Goal: Obtain resource: Download file/media

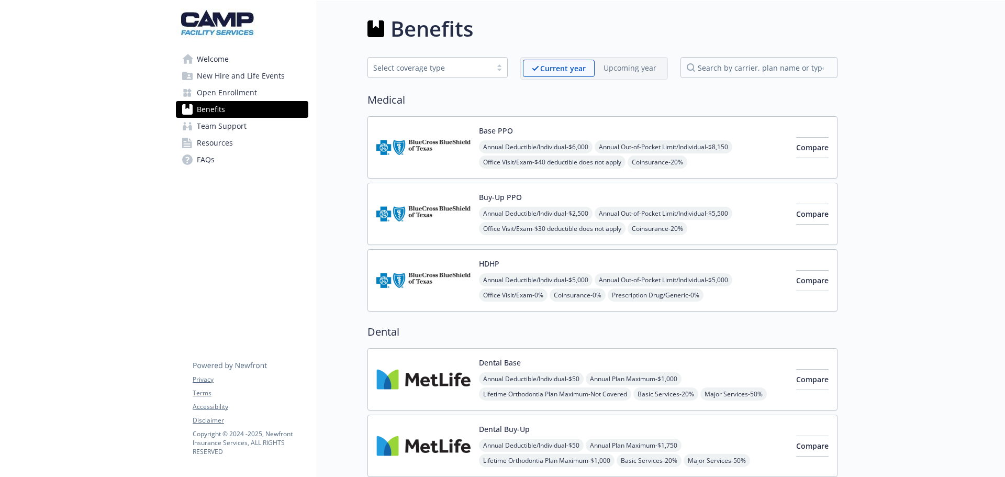
scroll to position [157, 0]
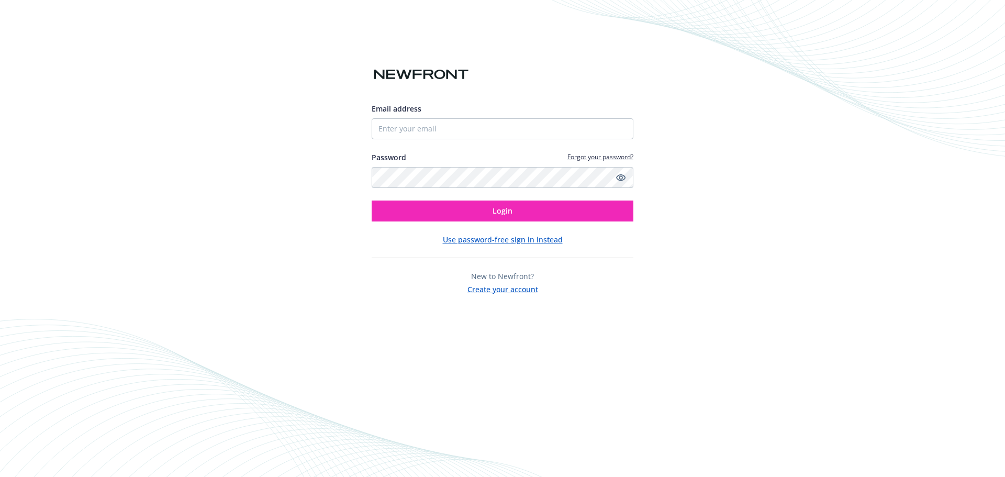
click at [447, 143] on div "Email address Password Forgot your password? Login" at bounding box center [502, 162] width 262 height 118
click at [448, 129] on input "Email address" at bounding box center [502, 128] width 262 height 21
type input "sandra.sandoval@newfront.com"
click at [621, 175] on icon "Show password" at bounding box center [620, 177] width 9 height 9
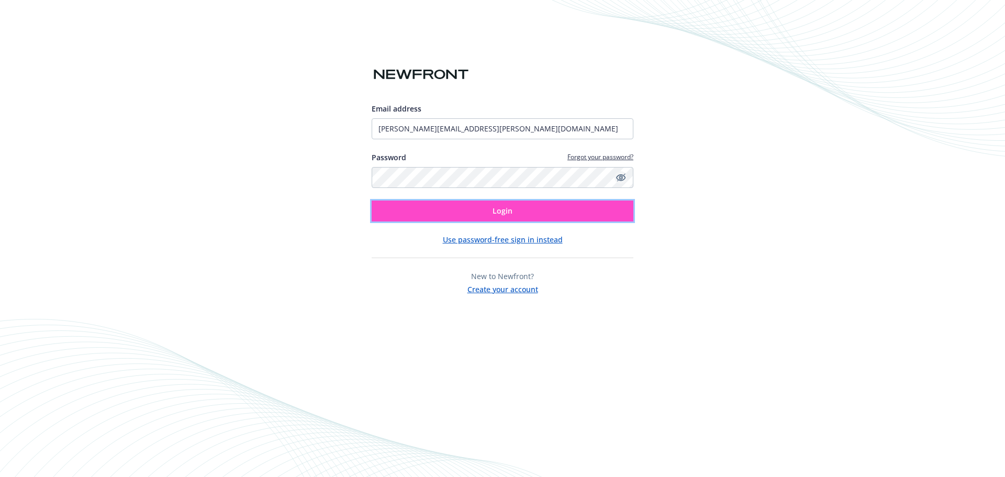
click at [449, 213] on button "Login" at bounding box center [502, 210] width 262 height 21
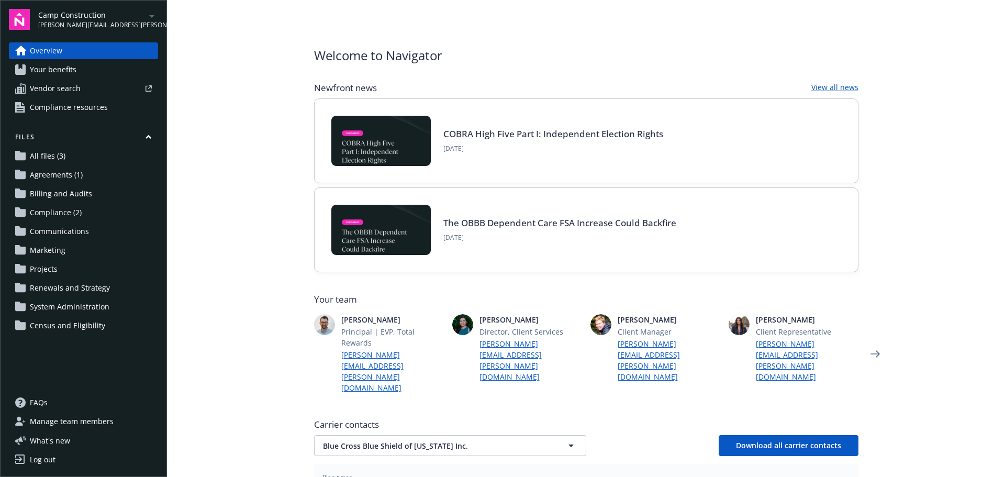
click at [126, 25] on span "[PERSON_NAME][EMAIL_ADDRESS][PERSON_NAME][DOMAIN_NAME]" at bounding box center [91, 24] width 107 height 9
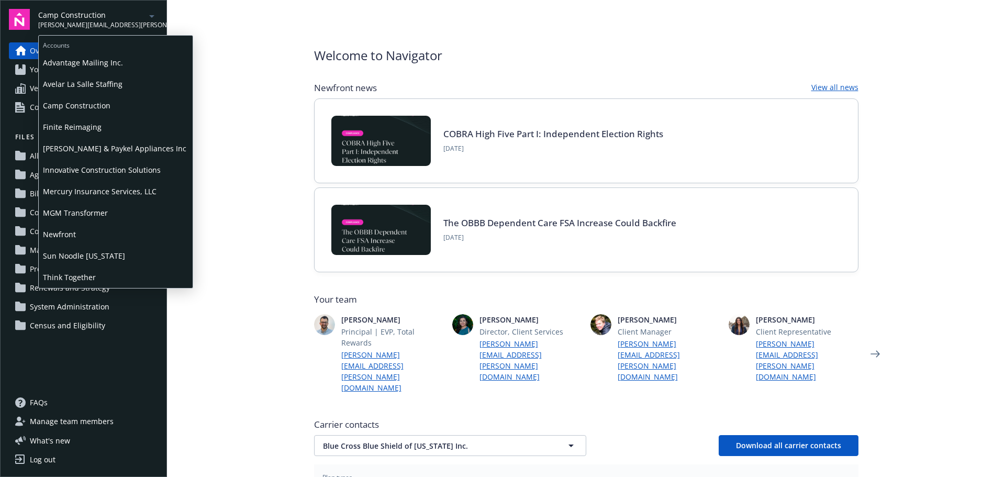
click at [88, 122] on span "Finite Reimaging" at bounding box center [115, 126] width 145 height 21
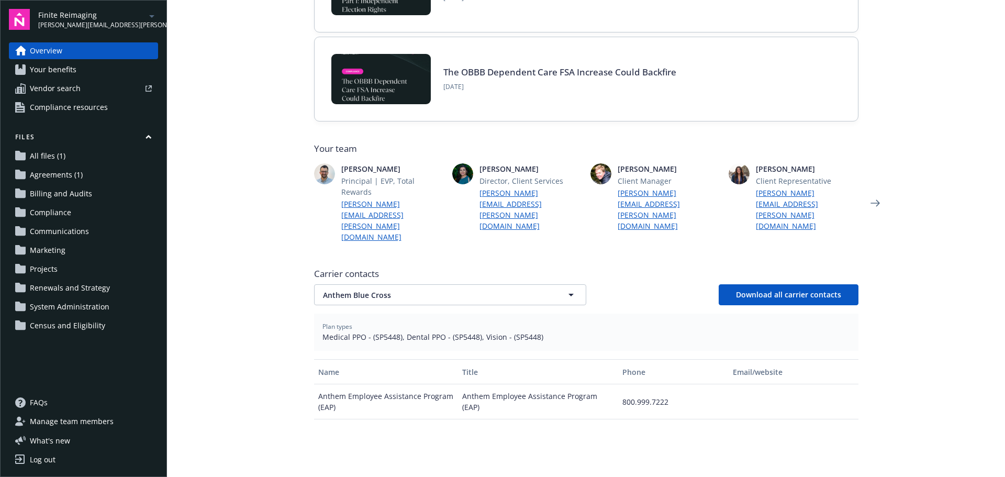
scroll to position [209, 0]
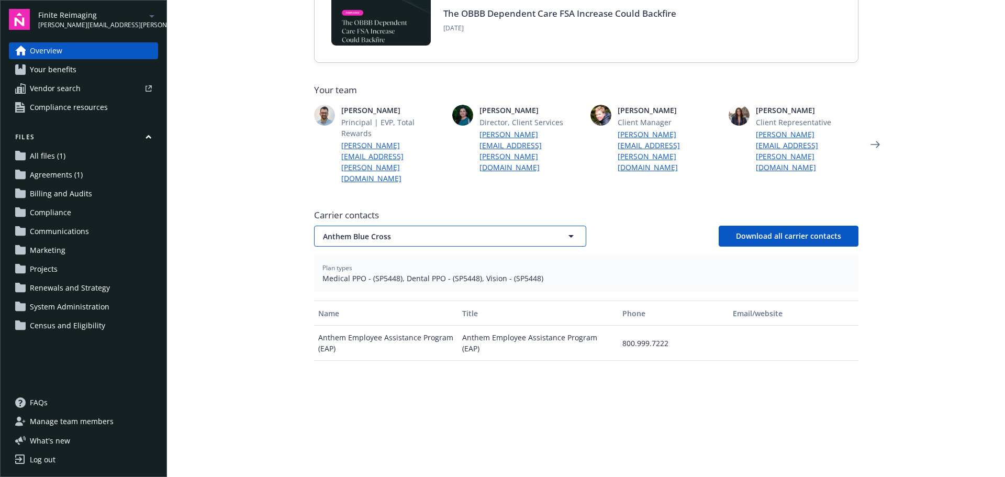
click at [364, 231] on span "Anthem Blue Cross" at bounding box center [432, 236] width 218 height 11
click at [364, 289] on strong "OneAmerica Group" at bounding box center [359, 294] width 68 height 10
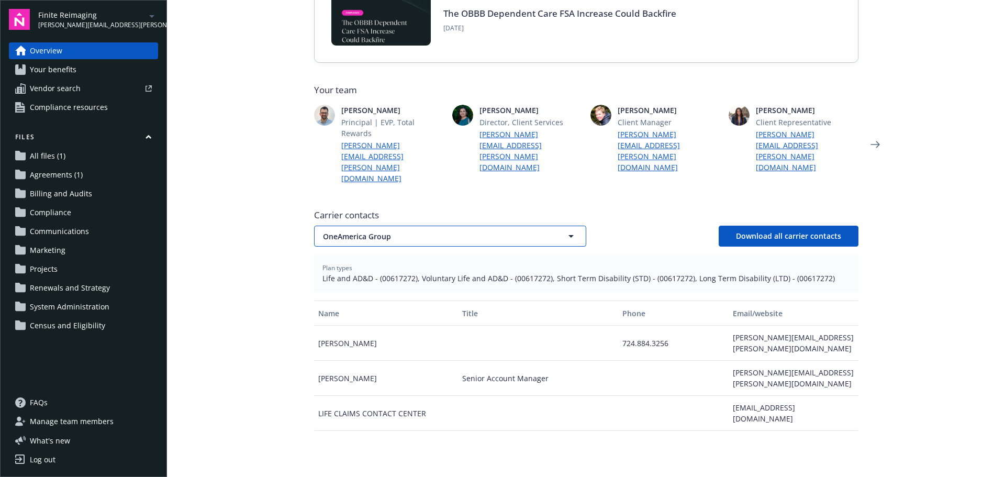
click at [398, 225] on button "OneAmerica Group" at bounding box center [450, 235] width 272 height 21
click at [374, 261] on strong "Anthem Blue Cross" at bounding box center [359, 266] width 68 height 10
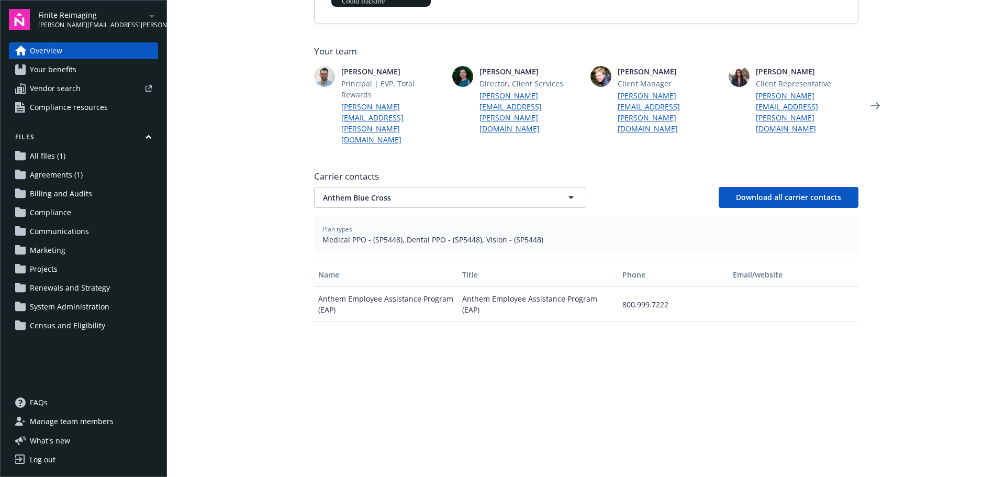
scroll to position [262, 0]
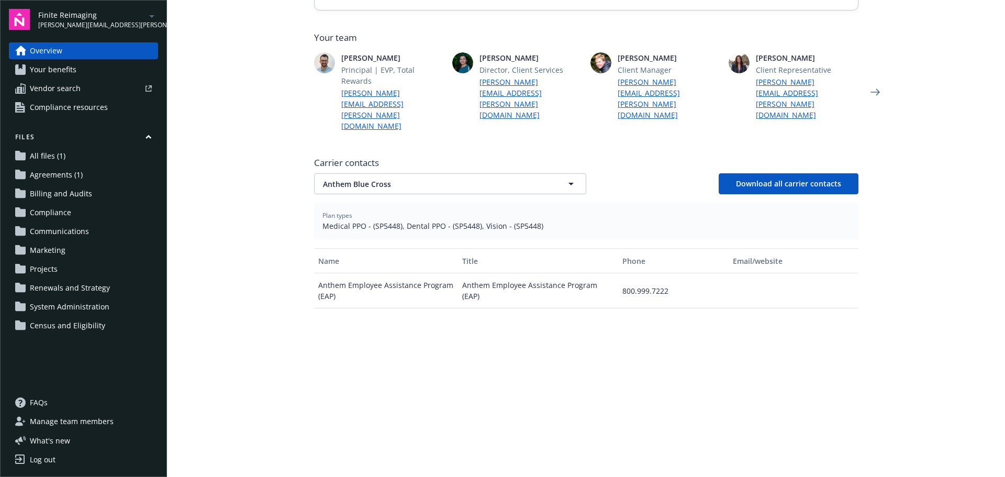
click at [61, 173] on span "Agreements (1)" at bounding box center [56, 174] width 53 height 17
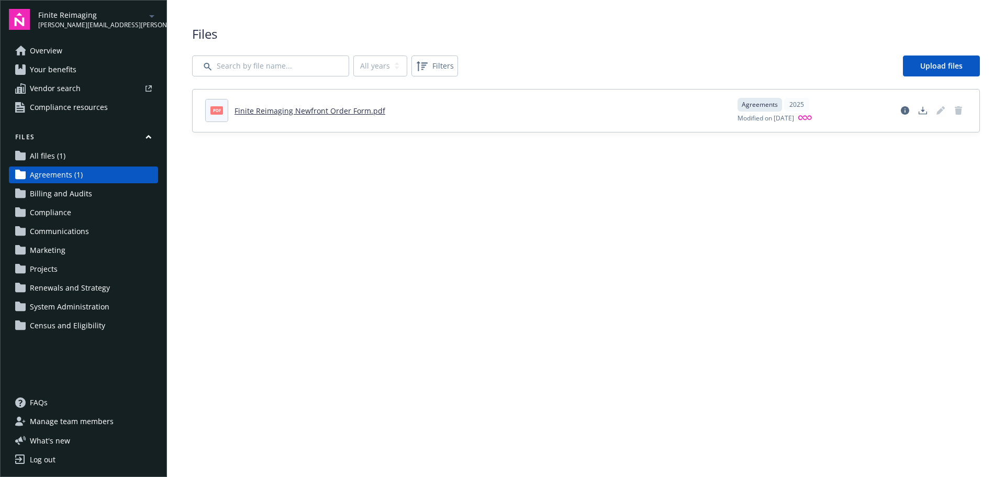
click at [351, 108] on link "Finite Reimaging Newfront Order Form.pdf" at bounding box center [309, 111] width 151 height 10
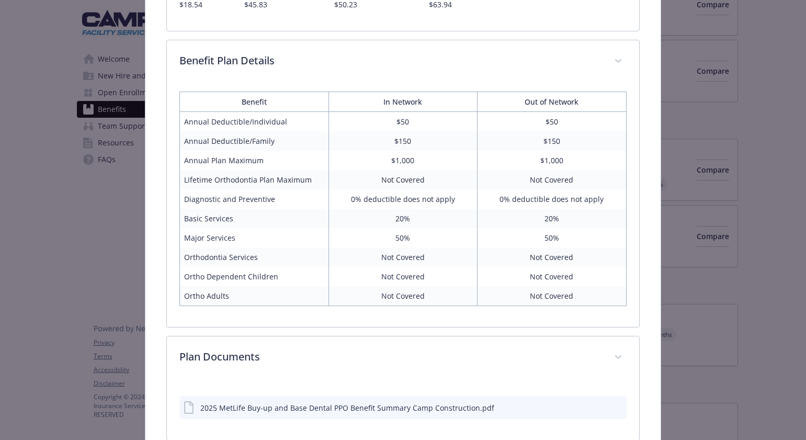
scroll to position [789, 0]
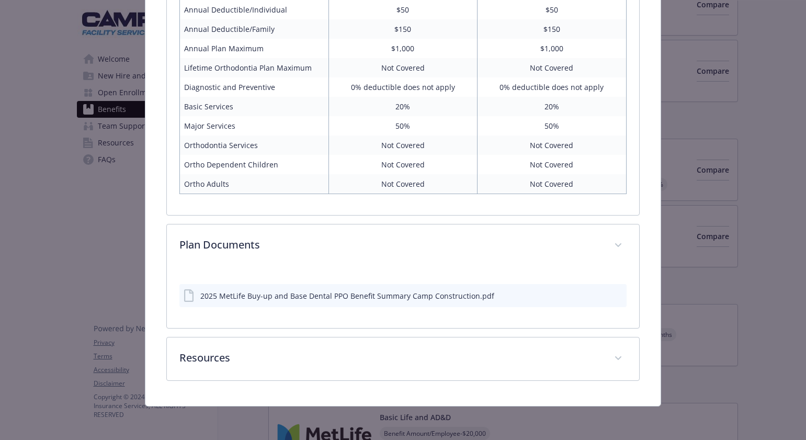
click at [597, 295] on icon "download file" at bounding box center [600, 293] width 7 height 6
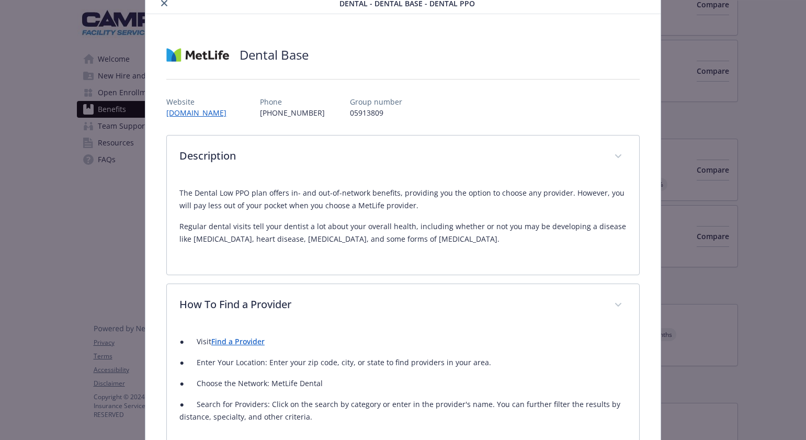
scroll to position [0, 0]
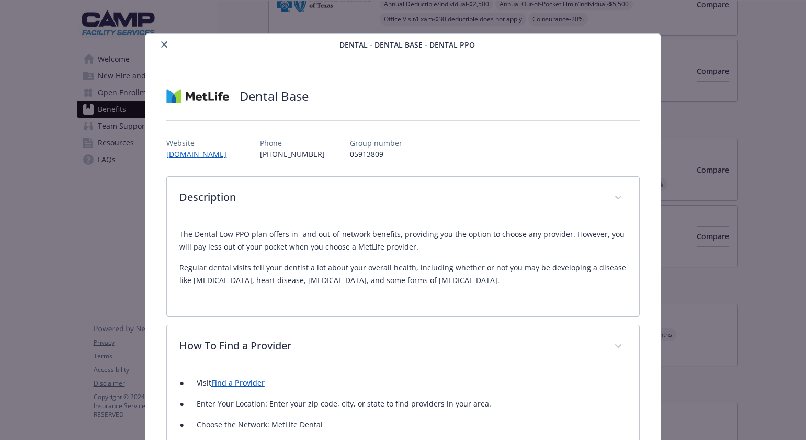
click at [163, 41] on button "close" at bounding box center [164, 44] width 13 height 13
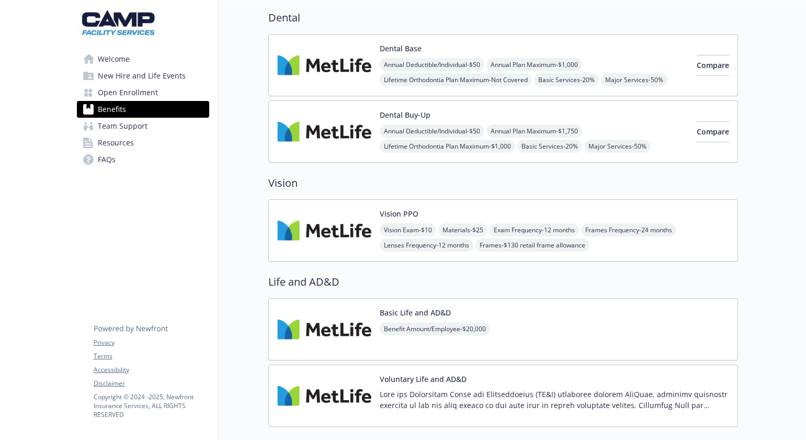
click at [331, 235] on img at bounding box center [324, 230] width 94 height 44
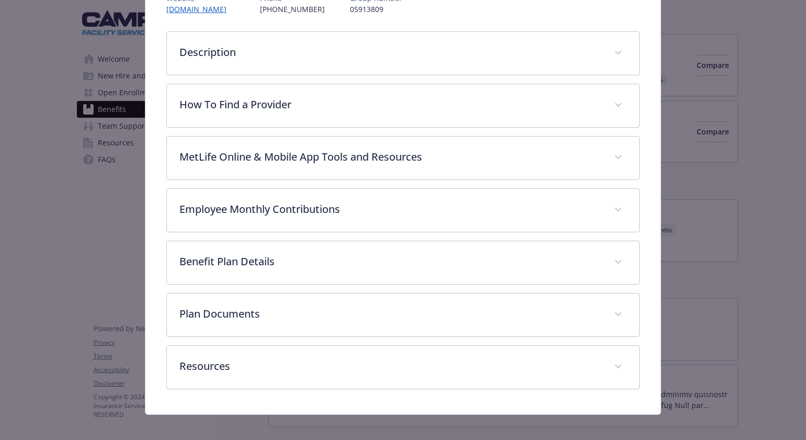
scroll to position [153, 0]
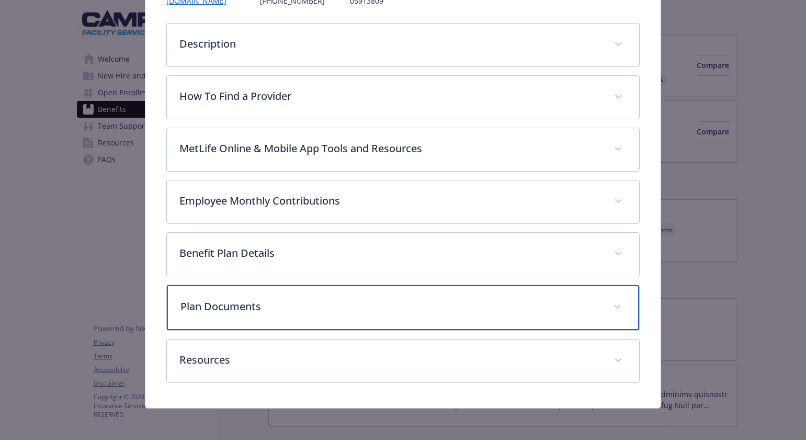
click at [289, 307] on p "Plan Documents" at bounding box center [390, 307] width 420 height 16
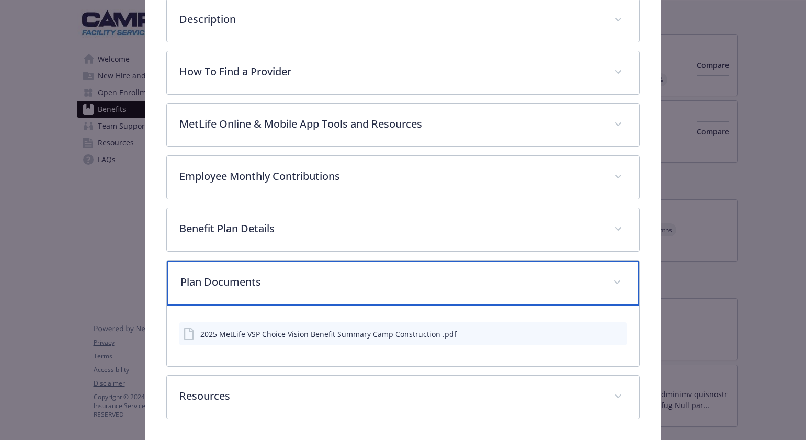
scroll to position [216, 0]
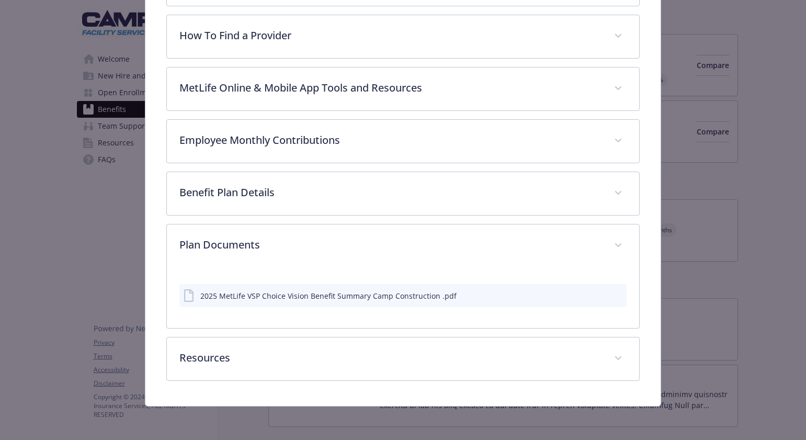
click at [595, 294] on icon "download file" at bounding box center [599, 295] width 8 height 8
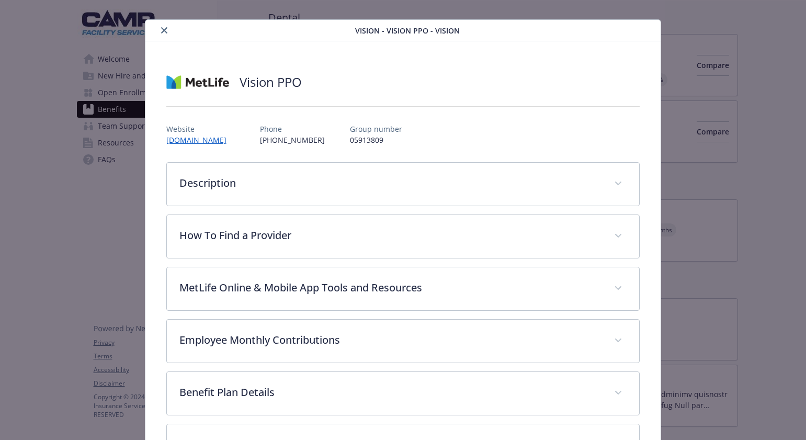
scroll to position [0, 0]
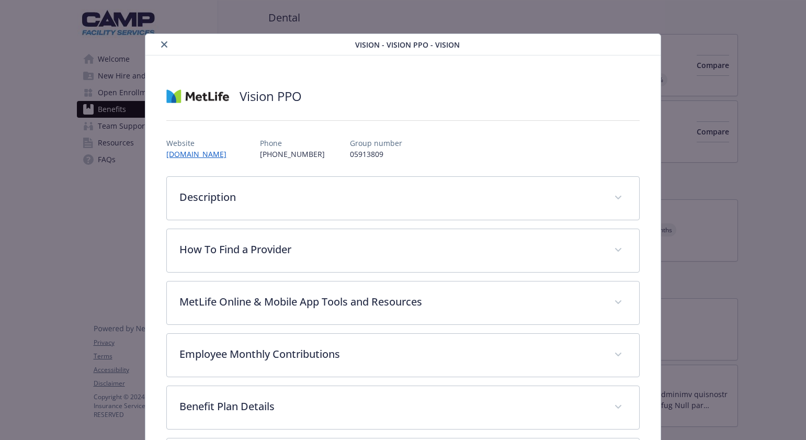
click at [163, 43] on icon "close" at bounding box center [164, 44] width 6 height 6
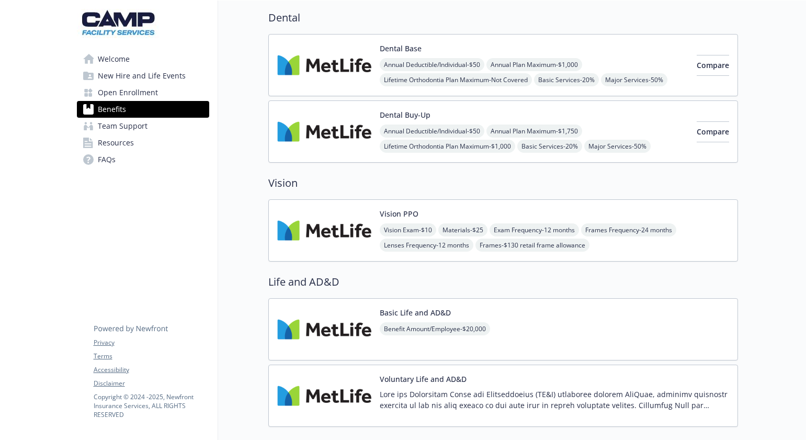
click at [118, 62] on span "Welcome" at bounding box center [114, 59] width 32 height 17
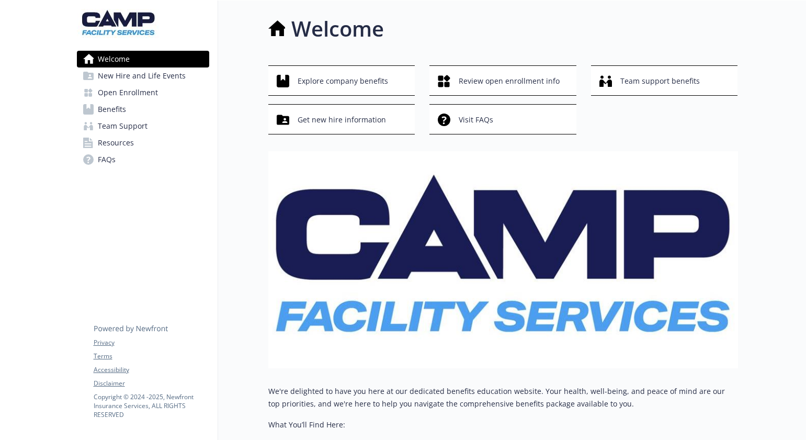
click at [443, 276] on img at bounding box center [503, 259] width 470 height 217
click at [133, 28] on img at bounding box center [118, 23] width 82 height 29
click at [161, 72] on span "New Hire and Life Events" at bounding box center [142, 75] width 88 height 17
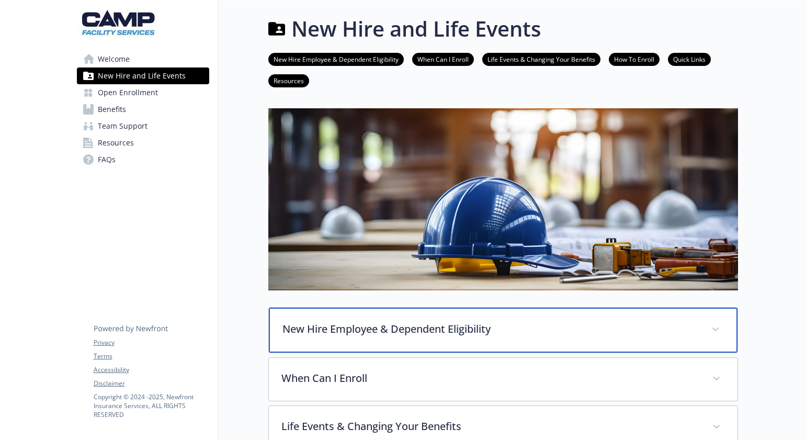
click at [432, 328] on p "New Hire Employee & Dependent Eligibility" at bounding box center [491, 329] width 416 height 16
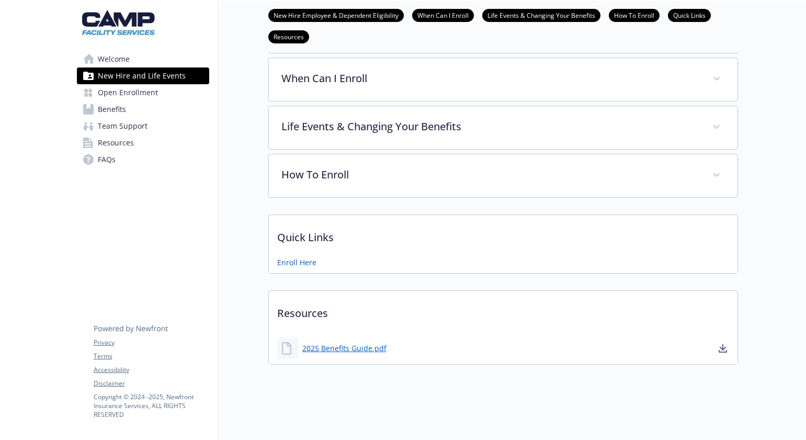
scroll to position [590, 0]
click at [345, 343] on link "2025 Benefits Guide.pdf" at bounding box center [345, 348] width 86 height 13
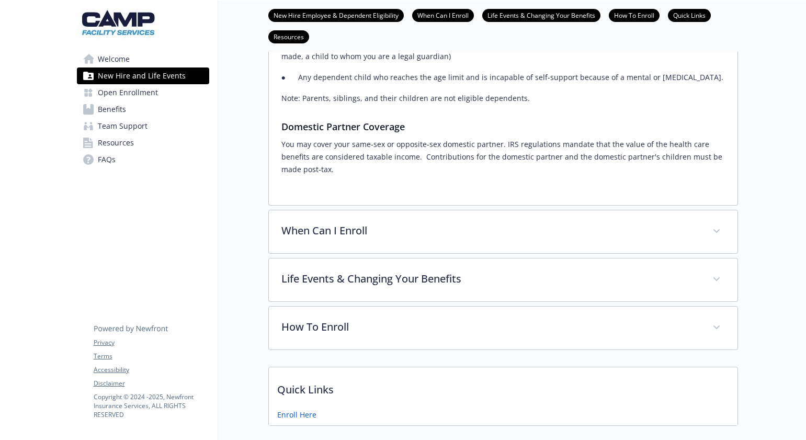
scroll to position [326, 0]
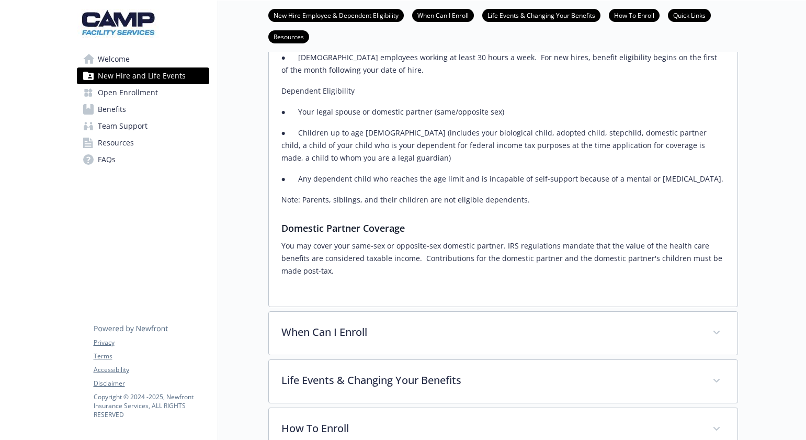
click at [114, 110] on span "Benefits" at bounding box center [112, 109] width 28 height 17
